Goal: Transaction & Acquisition: Subscribe to service/newsletter

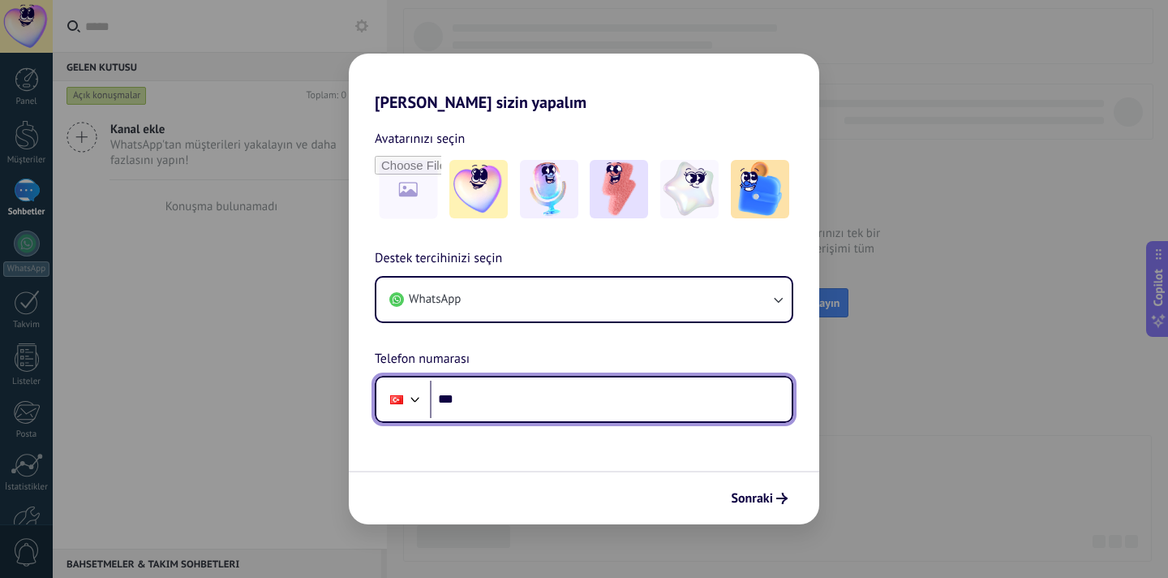
click at [499, 405] on input "***" at bounding box center [611, 399] width 362 height 37
type input "**********"
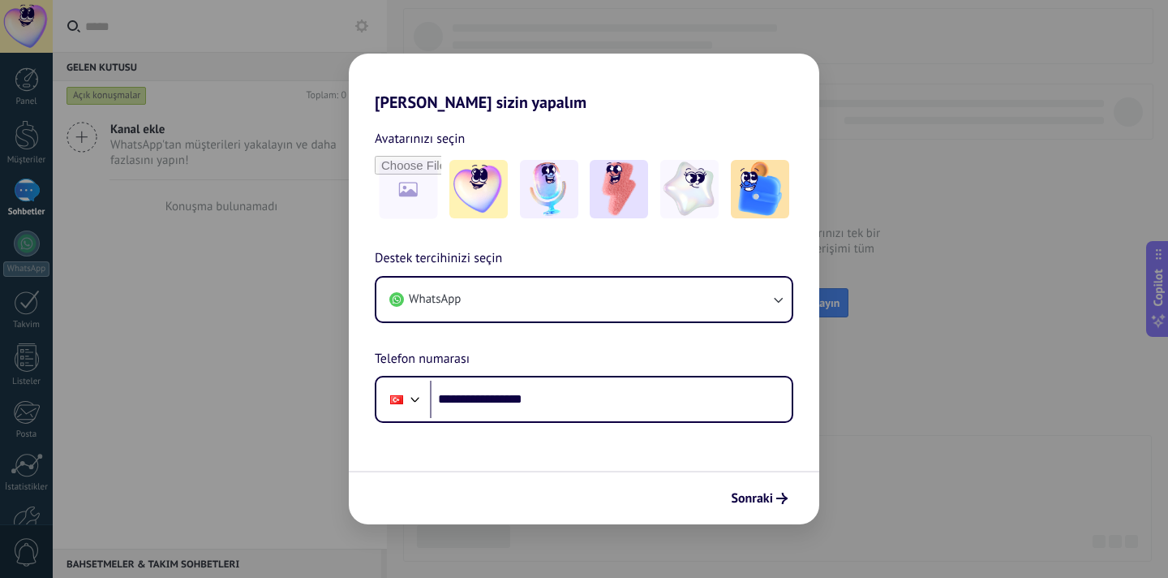
click at [781, 501] on icon "submit" at bounding box center [782, 498] width 11 height 11
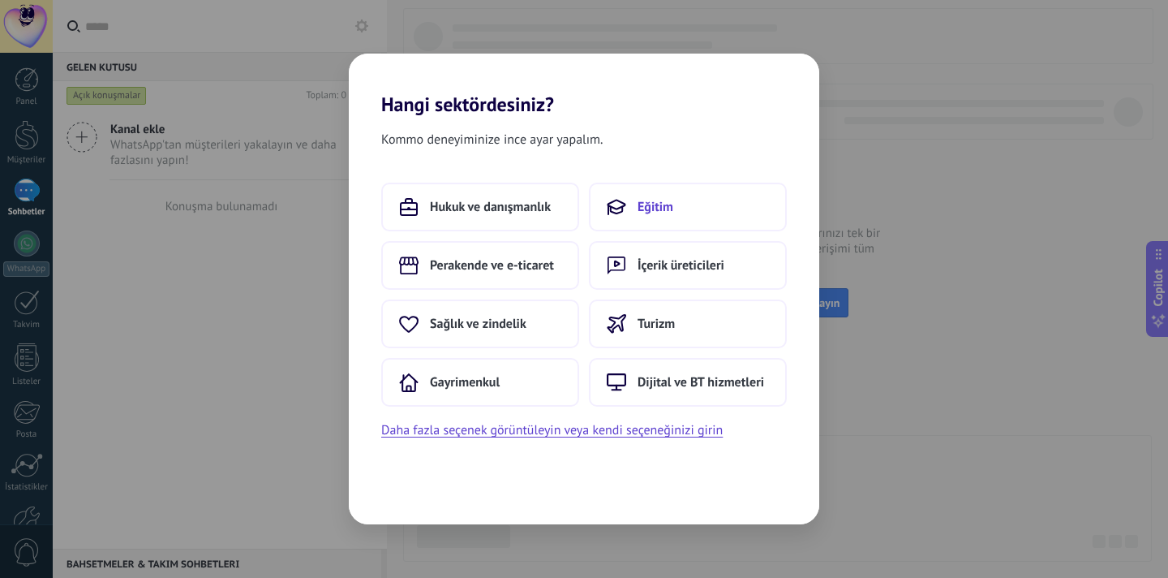
click at [661, 217] on button "Eğitim" at bounding box center [688, 207] width 198 height 49
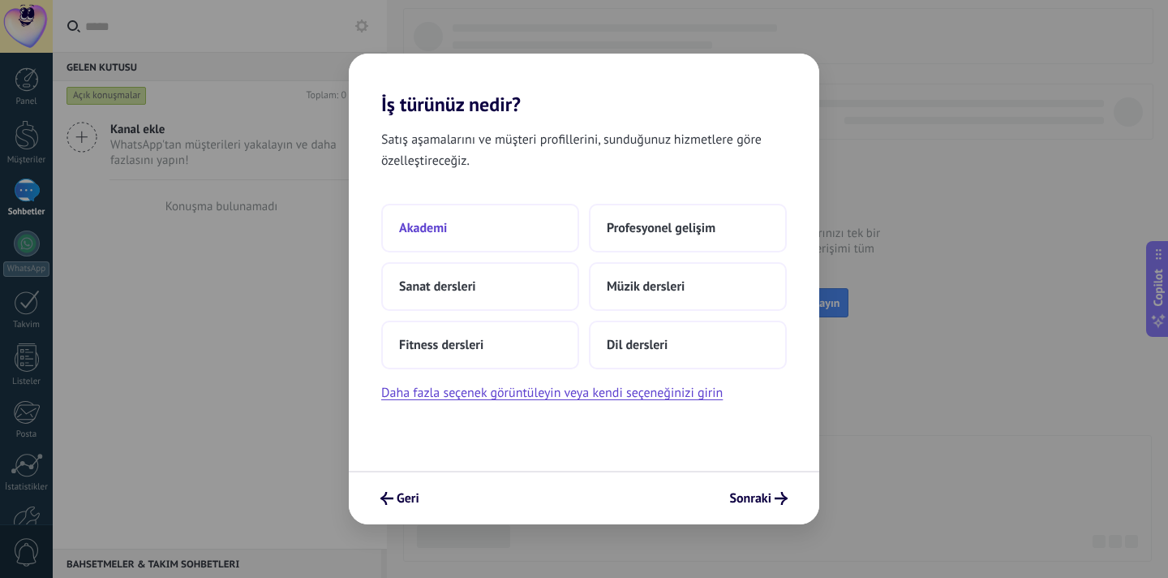
click at [537, 236] on button "Akademi" at bounding box center [480, 228] width 198 height 49
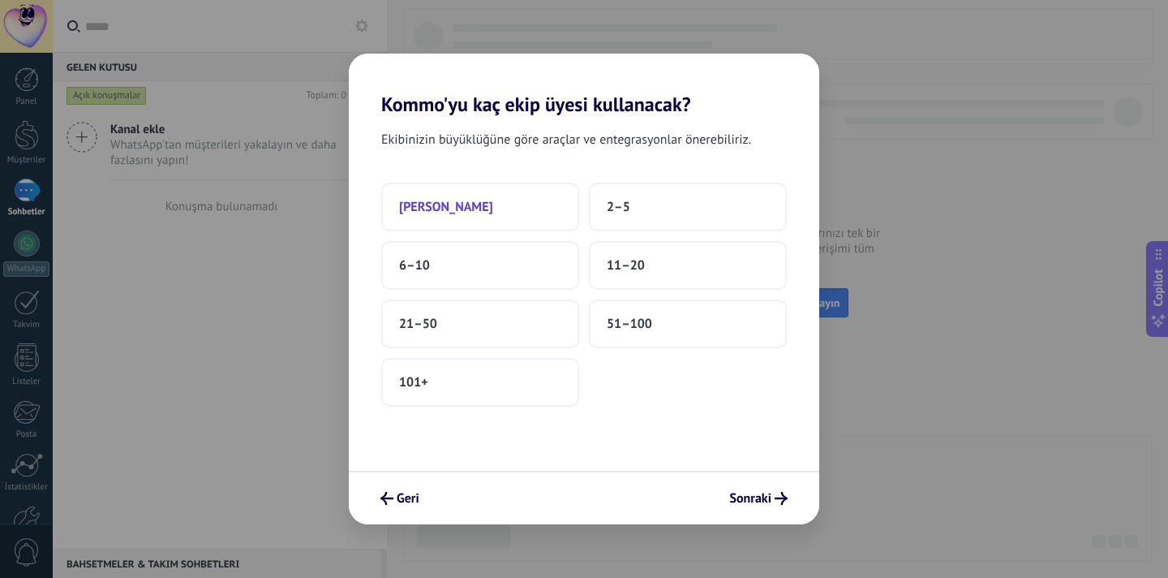
click at [551, 199] on button "[PERSON_NAME]" at bounding box center [480, 207] width 198 height 49
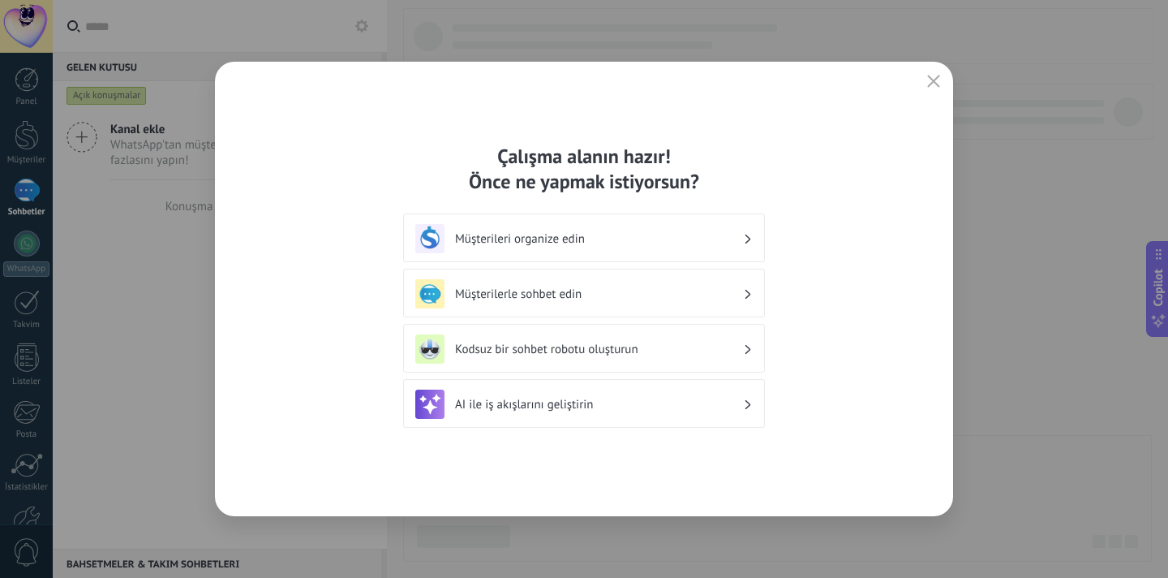
click at [633, 348] on h3 "Kodsuz bir sohbet robotu oluşturun" at bounding box center [599, 349] width 288 height 15
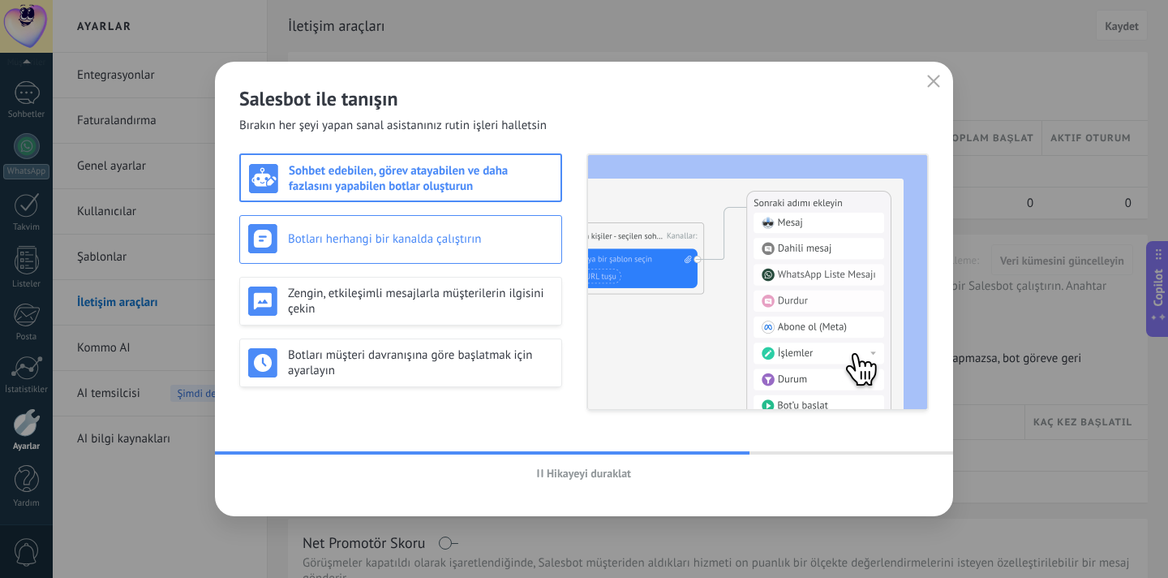
click at [377, 217] on div "Botları herhangi bir kanalda çalıştırın" at bounding box center [400, 239] width 323 height 49
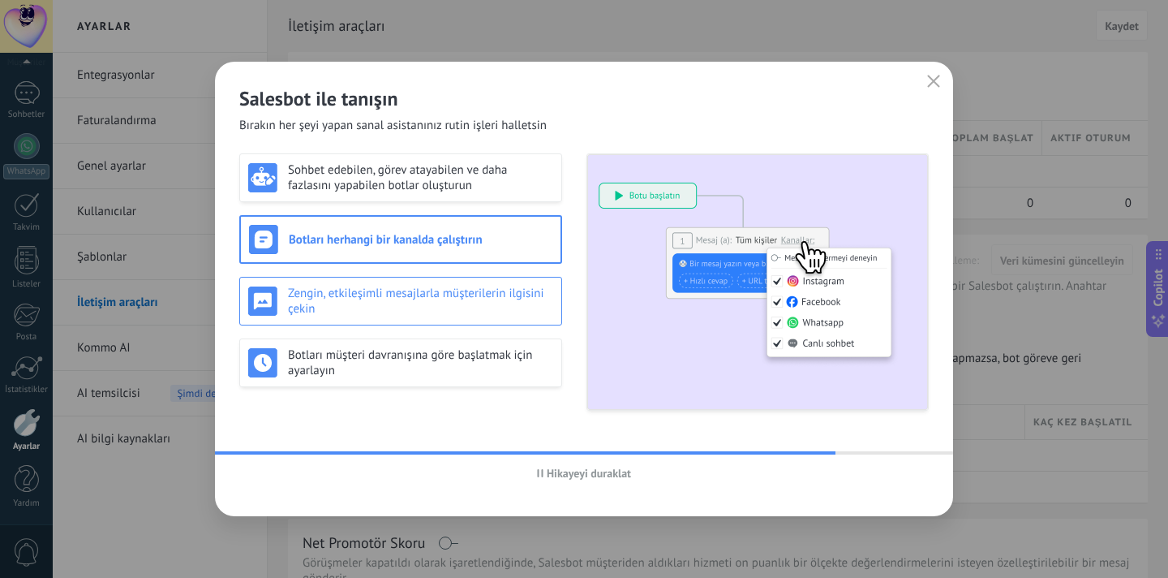
click at [372, 294] on h3 "Zengin, etkileşimli mesajlarla müşterilerin ilgisini çekin" at bounding box center [420, 301] width 265 height 31
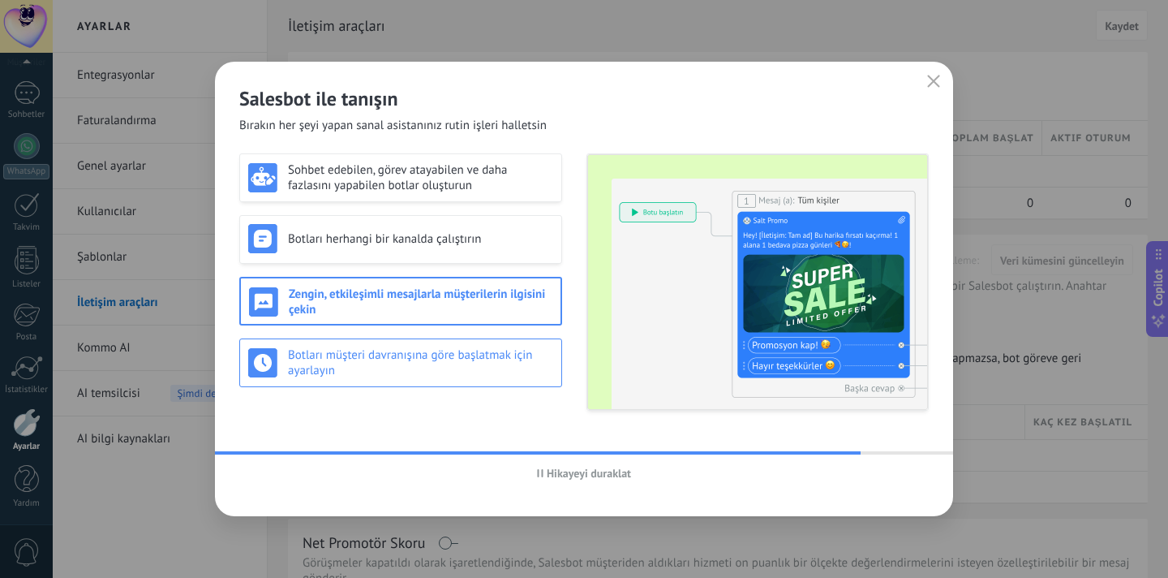
click at [371, 374] on h3 "Botları müşteri davranışına göre başlatmak için ayarlayın" at bounding box center [420, 362] width 265 height 31
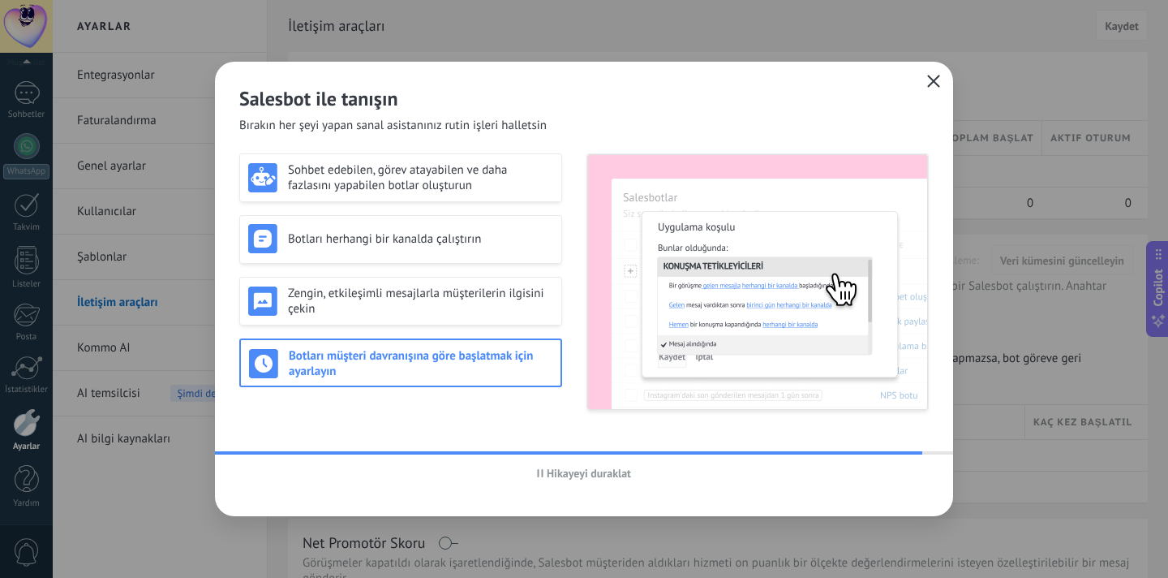
click at [939, 88] on span "button" at bounding box center [933, 82] width 13 height 15
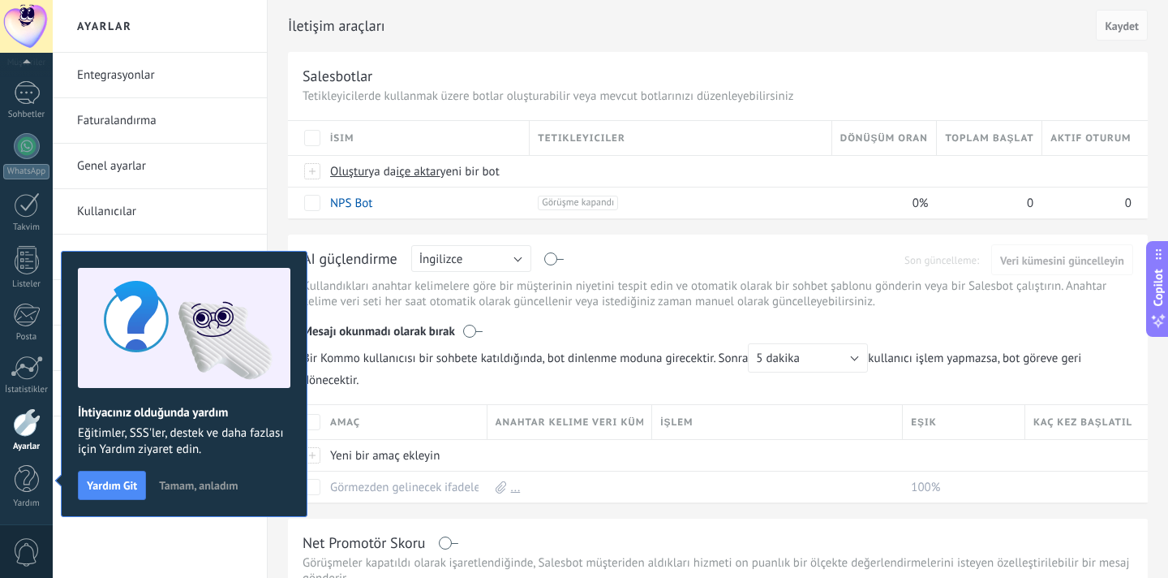
click at [192, 488] on span "Tamam, anladım" at bounding box center [198, 485] width 79 height 11
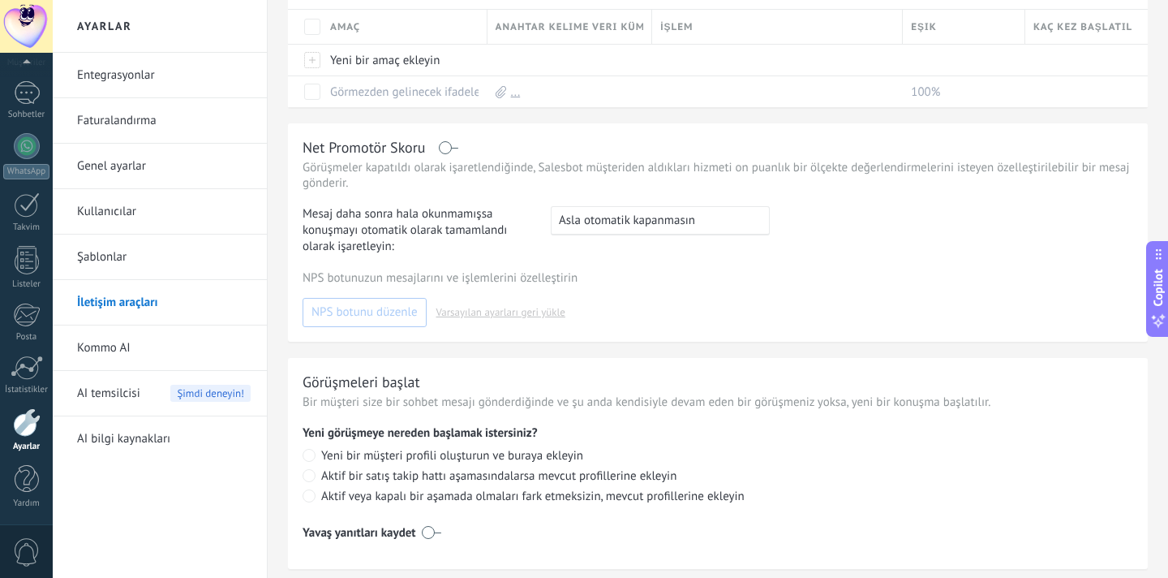
scroll to position [446, 0]
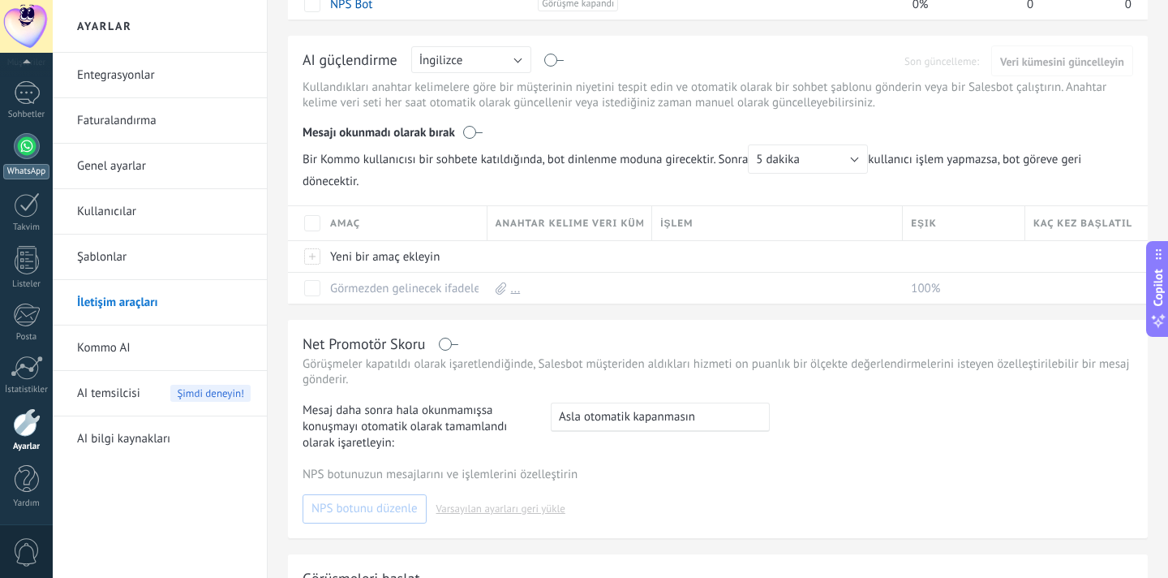
click at [23, 154] on div at bounding box center [27, 146] width 26 height 26
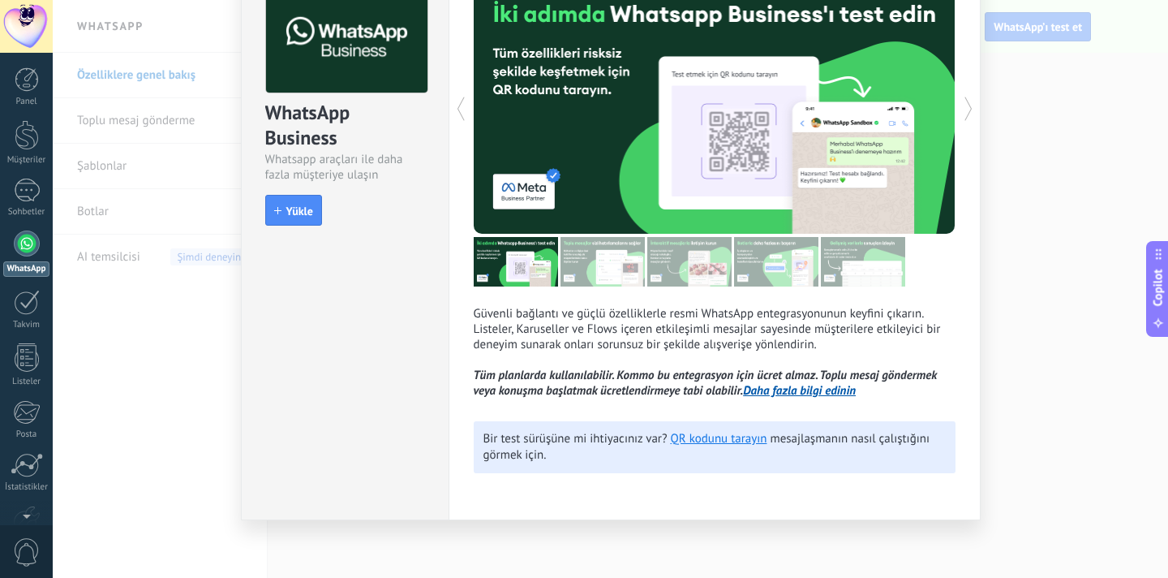
scroll to position [101, 0]
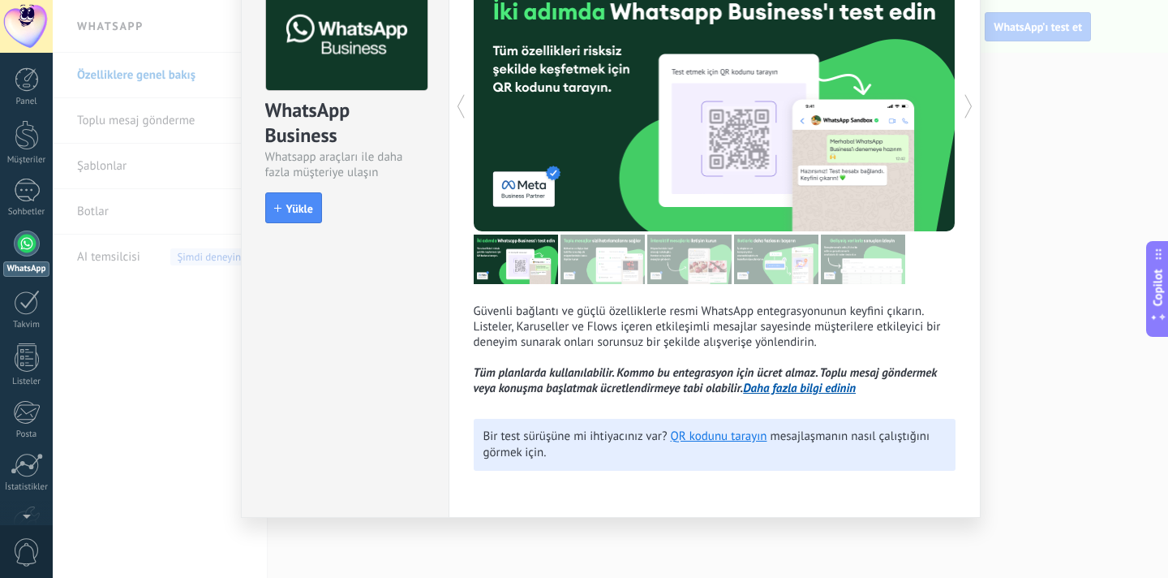
click at [544, 316] on p "Güvenli bağlantı ve güçlü özelliklerle resmi WhatsApp entegrasyonunun keyfini ç…" at bounding box center [715, 349] width 482 height 93
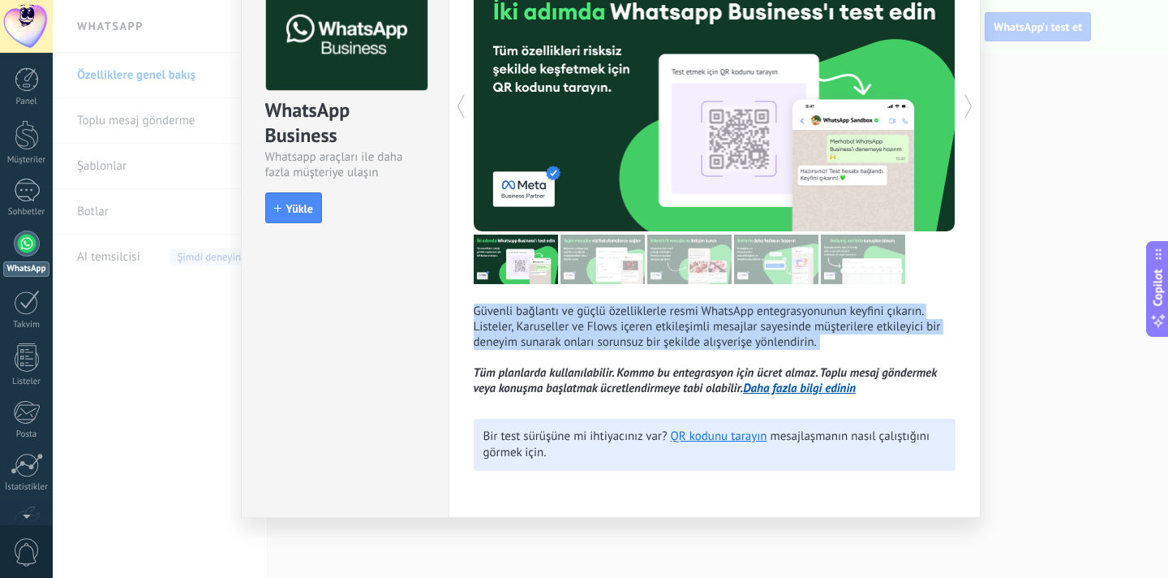
click at [544, 316] on p "Güvenli bağlantı ve güçlü özelliklerle resmi WhatsApp entegrasyonunun keyfini ç…" at bounding box center [715, 349] width 482 height 93
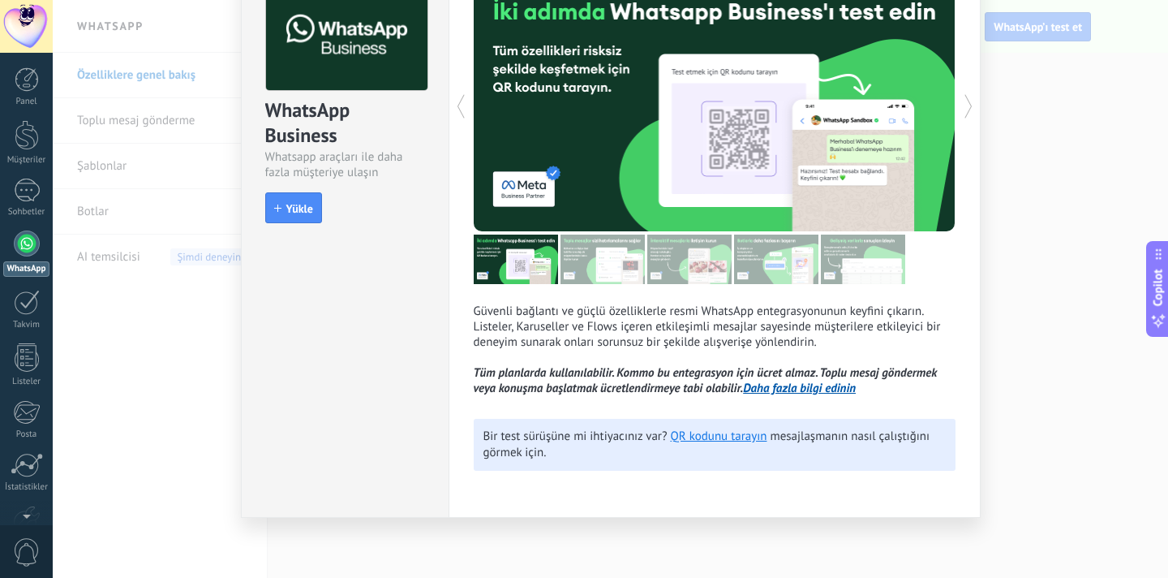
click at [568, 368] on icon "Tüm planlarda kullanılabilir. Kommo bu entegrasyon için ücret almaz. Toplu mesa…" at bounding box center [705, 380] width 463 height 31
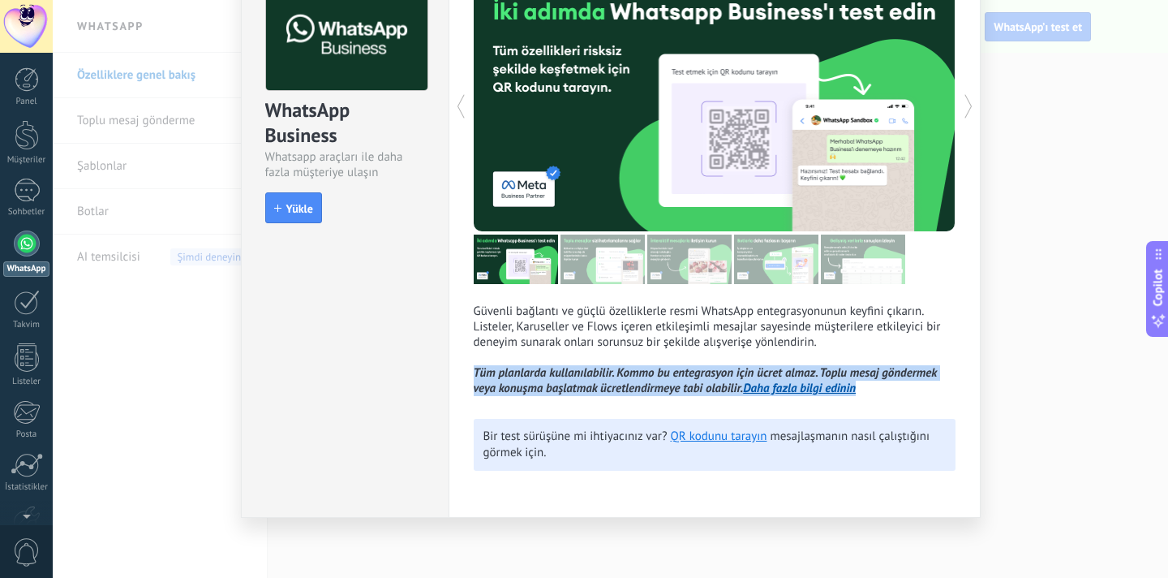
click at [568, 368] on icon "Tüm planlarda kullanılabilir. Kommo bu entegrasyon için ücret almaz. Toplu mesa…" at bounding box center [705, 380] width 463 height 31
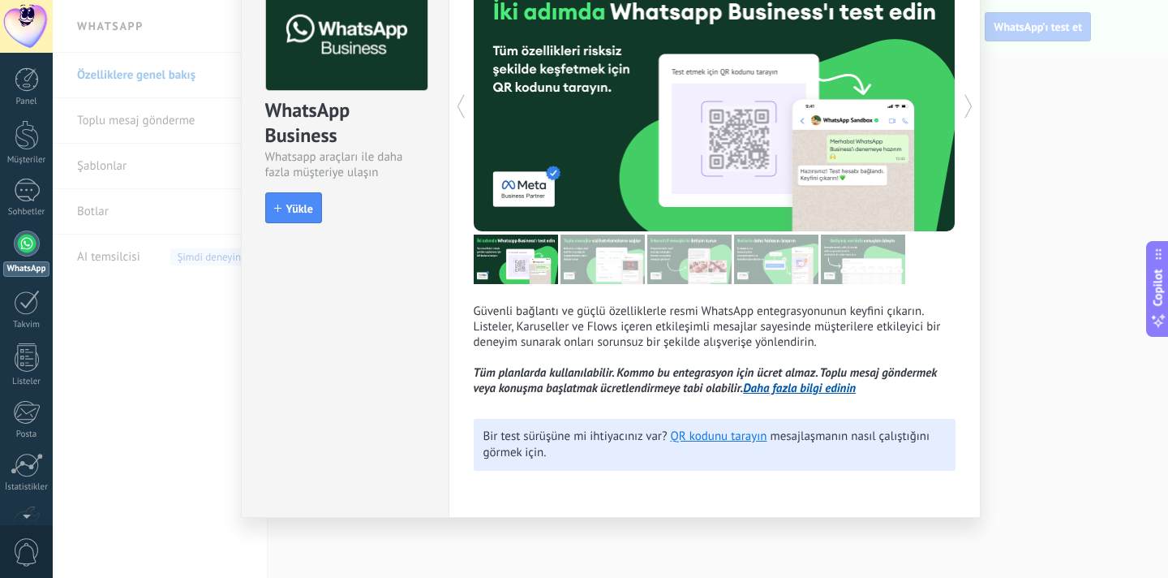
click at [555, 345] on p "Güvenli bağlantı ve güçlü özelliklerle resmi WhatsApp entegrasyonunun keyfini ç…" at bounding box center [715, 349] width 482 height 93
click at [300, 211] on span "Yükle" at bounding box center [299, 208] width 27 height 11
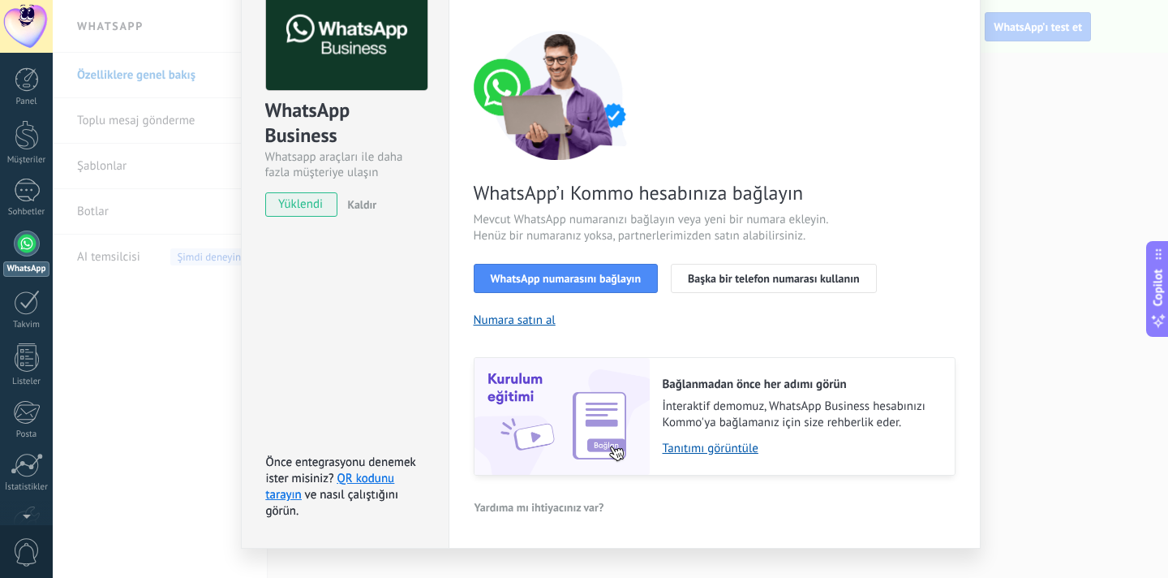
click at [562, 217] on span "Mevcut WhatsApp numaranızı bağlayın veya yeni bir numara ekleyin. Henüz bir num…" at bounding box center [667, 228] width 386 height 32
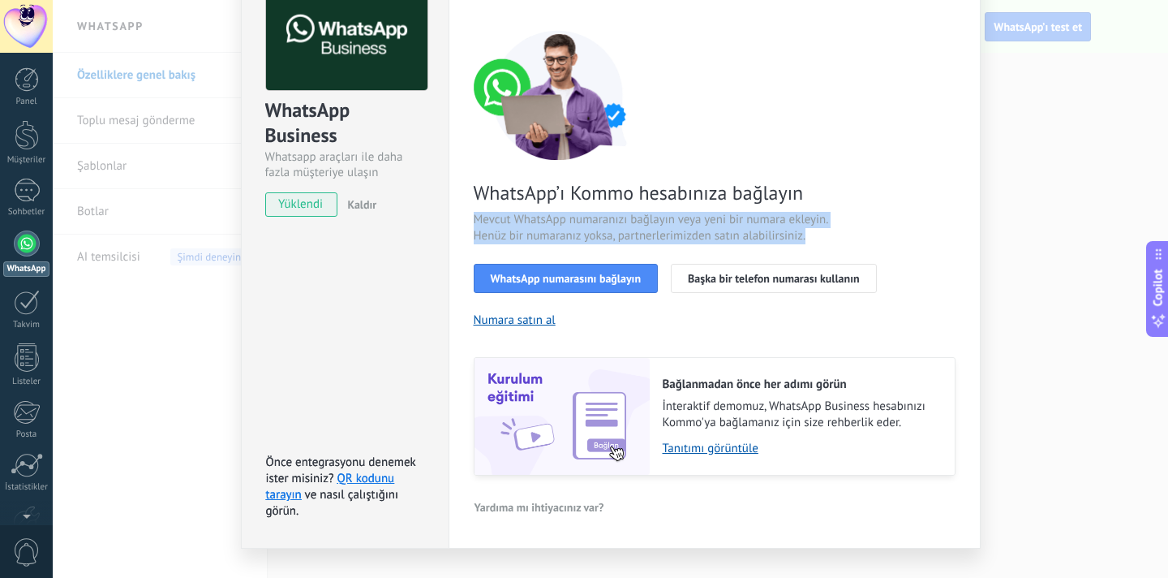
click at [562, 217] on span "Mevcut WhatsApp numaranızı bağlayın veya yeni bir numara ekleyin. Henüz bir num…" at bounding box center [667, 228] width 386 height 32
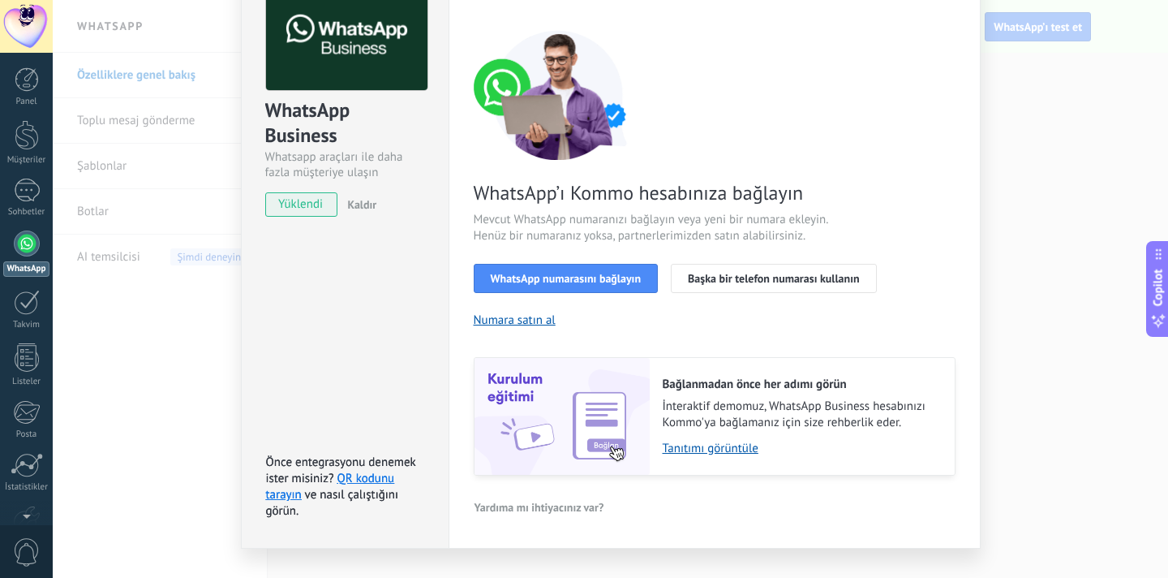
click at [585, 239] on span "Mevcut WhatsApp numaranızı bağlayın veya yeni bir numara ekleyin. Henüz bir num…" at bounding box center [667, 228] width 386 height 32
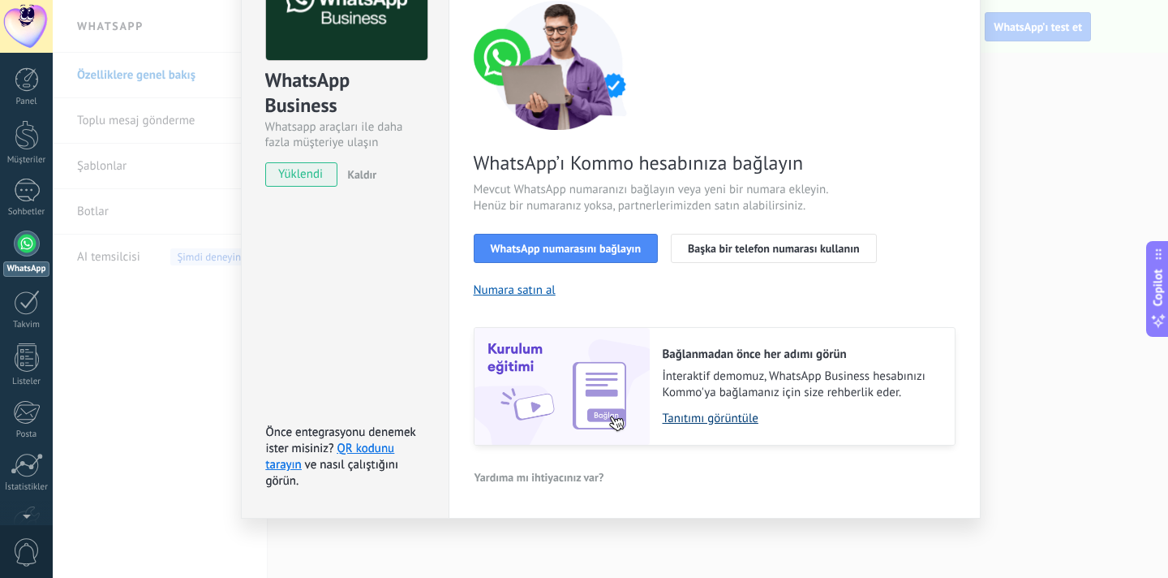
click at [699, 419] on link "Tanıtımı görüntüle" at bounding box center [801, 418] width 276 height 15
click at [540, 291] on button "Numara satın al" at bounding box center [515, 289] width 82 height 15
